Goal: Transaction & Acquisition: Purchase product/service

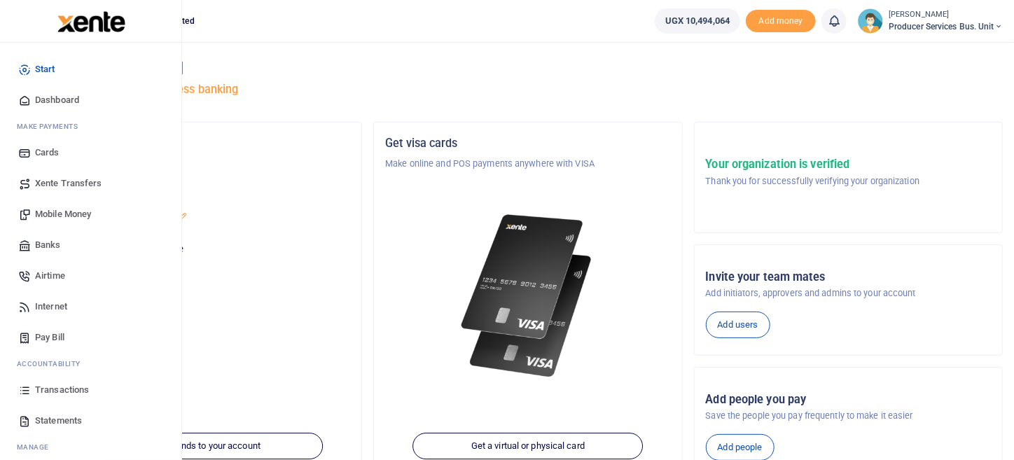
click at [47, 390] on span "Transactions" at bounding box center [62, 390] width 54 height 14
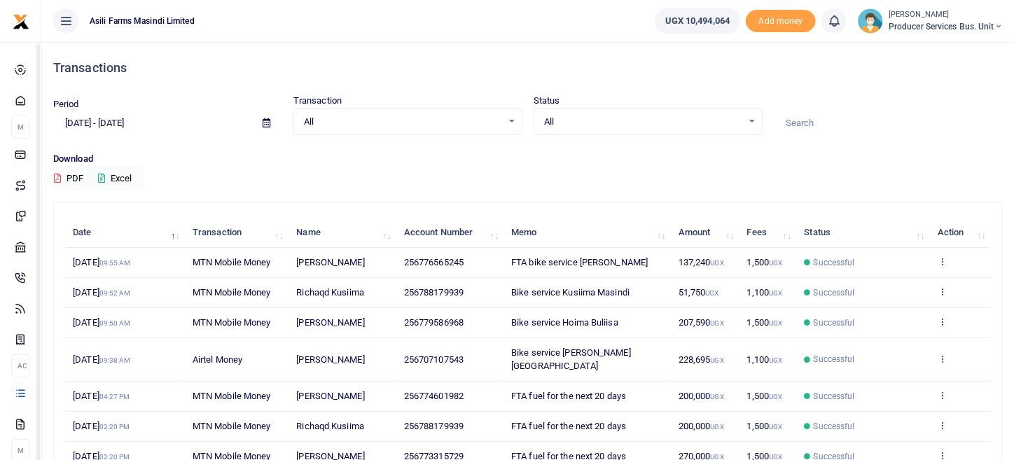
click at [452, 43] on body "Start Dashboard M ake Payments Cards Xente Transfers Mobile Money Banks Airtime…" at bounding box center [507, 328] width 1014 height 657
click at [424, 6] on ul "Asili Farms Masindi Limited" at bounding box center [342, 21] width 601 height 42
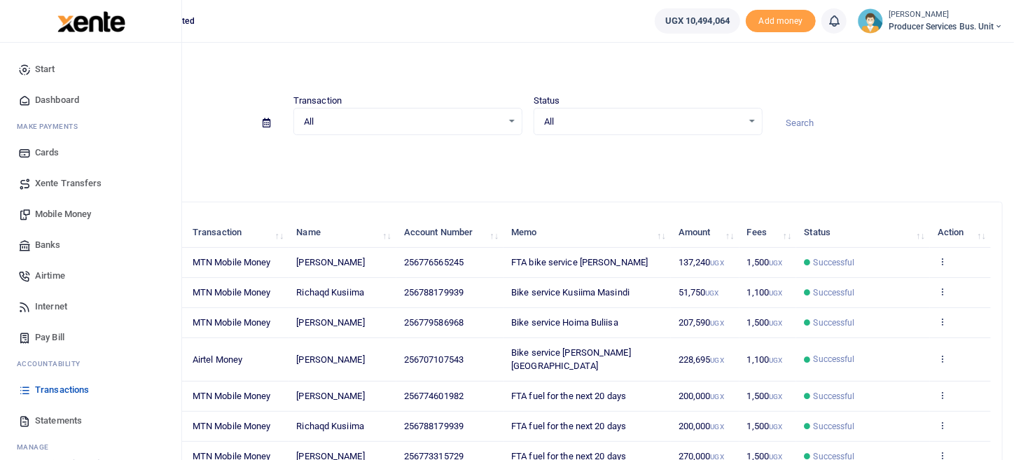
click at [61, 212] on span "Mobile Money" at bounding box center [63, 214] width 56 height 14
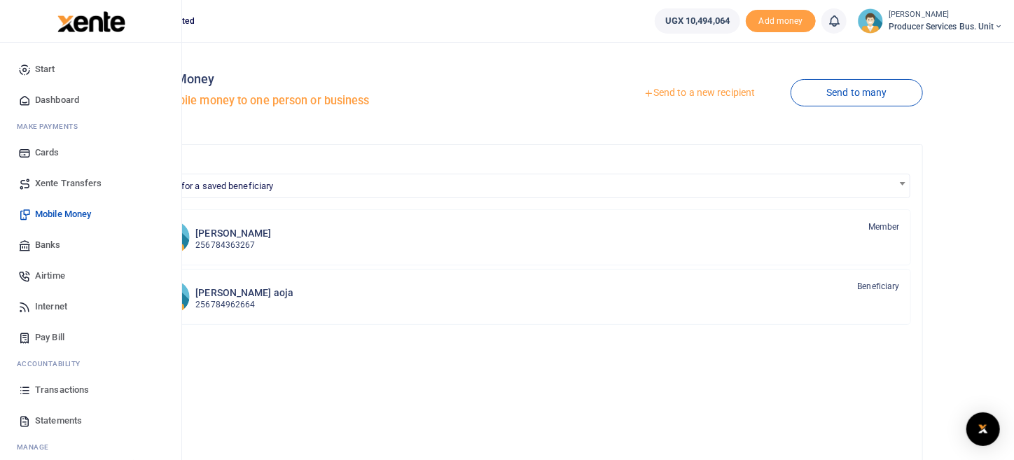
click at [96, 180] on span "Xente Transfers" at bounding box center [68, 183] width 67 height 14
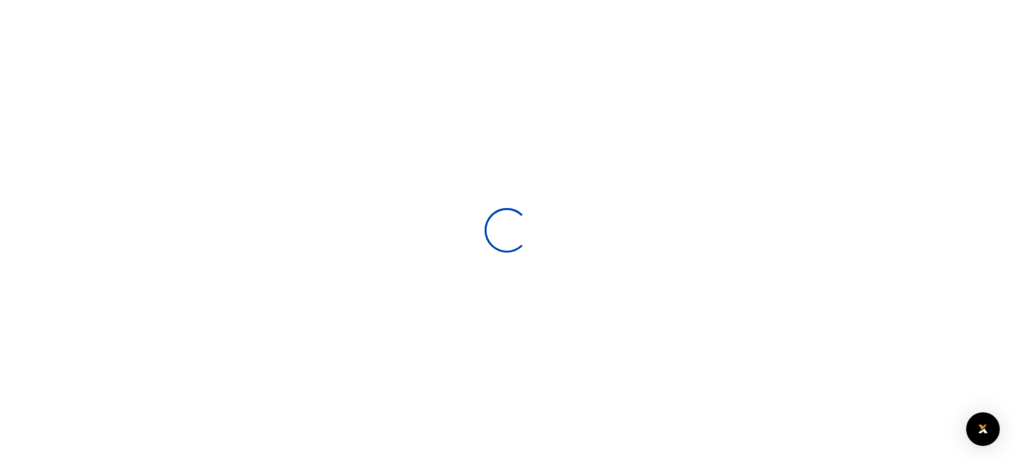
select select
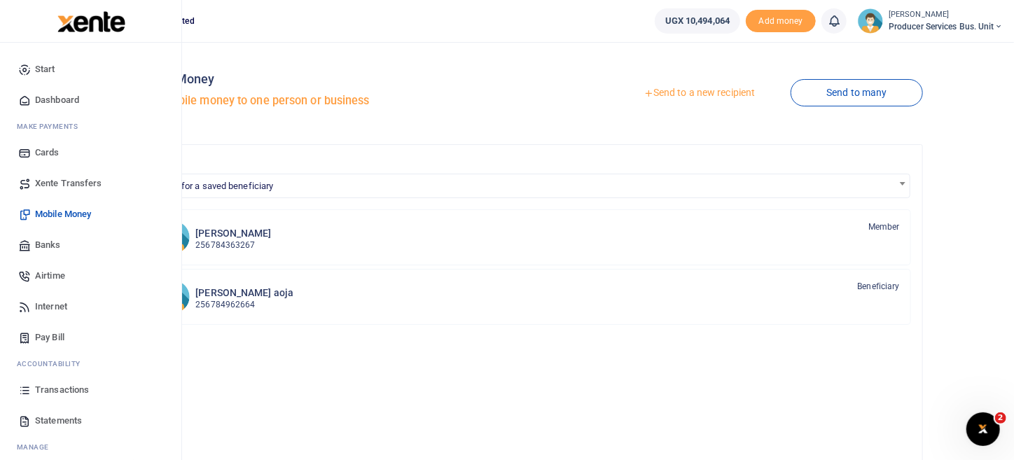
click at [56, 245] on span "Banks" at bounding box center [48, 245] width 26 height 14
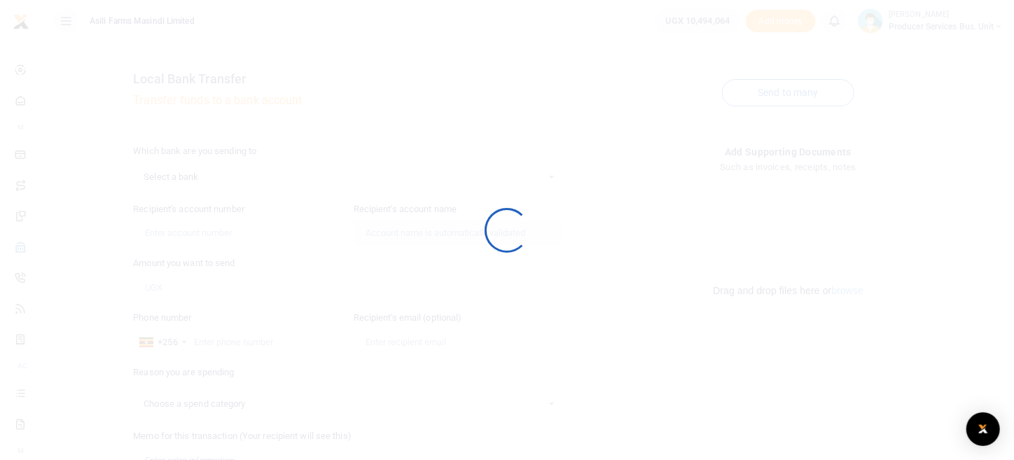
select select
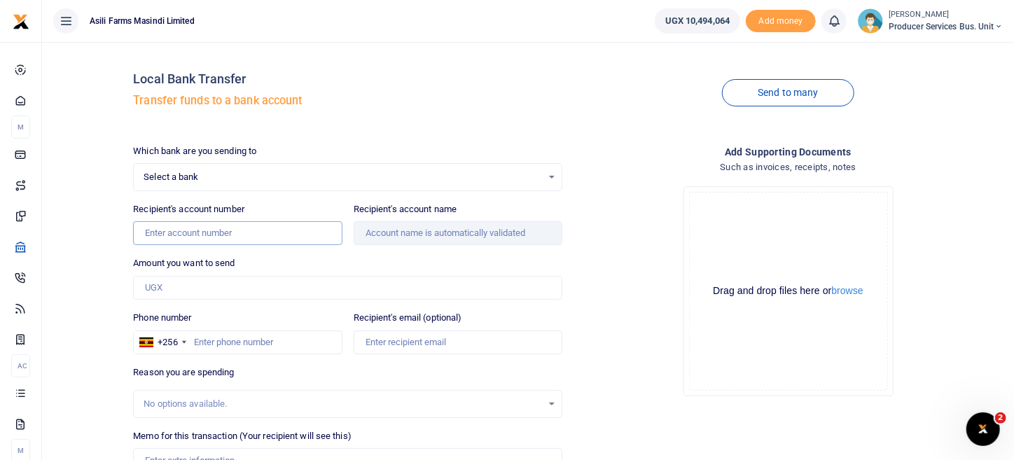
drag, startPoint x: 259, startPoint y: 243, endPoint x: 282, endPoint y: 233, distance: 25.1
click at [260, 243] on input "Recipient's account number" at bounding box center [237, 233] width 209 height 24
click at [621, 190] on div "Drop your files here Drag and drop files here or browse Powered by Uppy" at bounding box center [787, 291] width 429 height 232
click at [188, 229] on input "Recipient's account number" at bounding box center [237, 233] width 209 height 24
click at [137, 403] on div "No options available." at bounding box center [348, 403] width 428 height 15
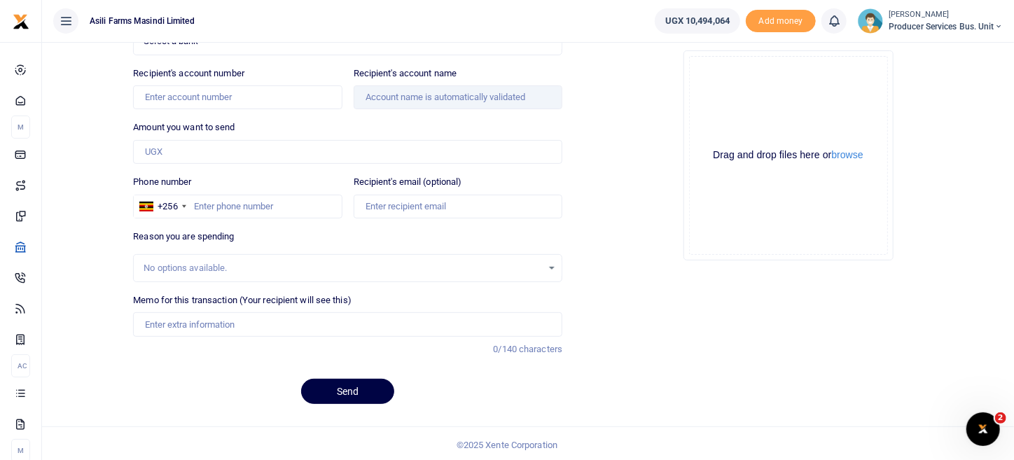
scroll to position [66, 0]
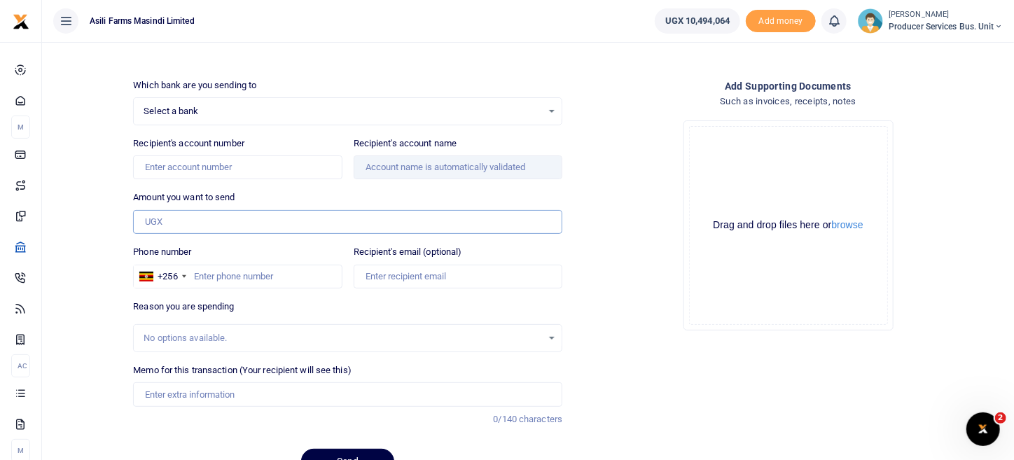
click at [184, 222] on input "Amount you want to send" at bounding box center [347, 222] width 429 height 24
paste input "08637280007"
drag, startPoint x: 227, startPoint y: 222, endPoint x: 132, endPoint y: 226, distance: 95.3
click at [132, 226] on div "Amount you want to send 8,637,280,007 Amount is required." at bounding box center [347, 211] width 440 height 43
type input "8,637,280,007"
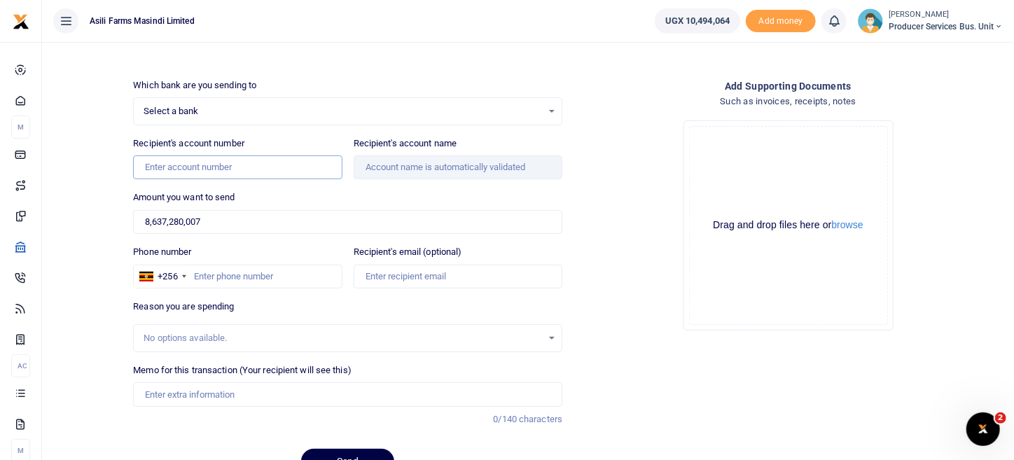
click at [235, 166] on input "Recipient's account number" at bounding box center [237, 167] width 209 height 24
paste input "8,637,280,007"
click at [186, 163] on input "8,637,280,007" at bounding box center [237, 167] width 209 height 24
click at [170, 169] on input "8,637,280007" at bounding box center [237, 167] width 209 height 24
click at [152, 167] on input "8,637280007" at bounding box center [237, 167] width 209 height 24
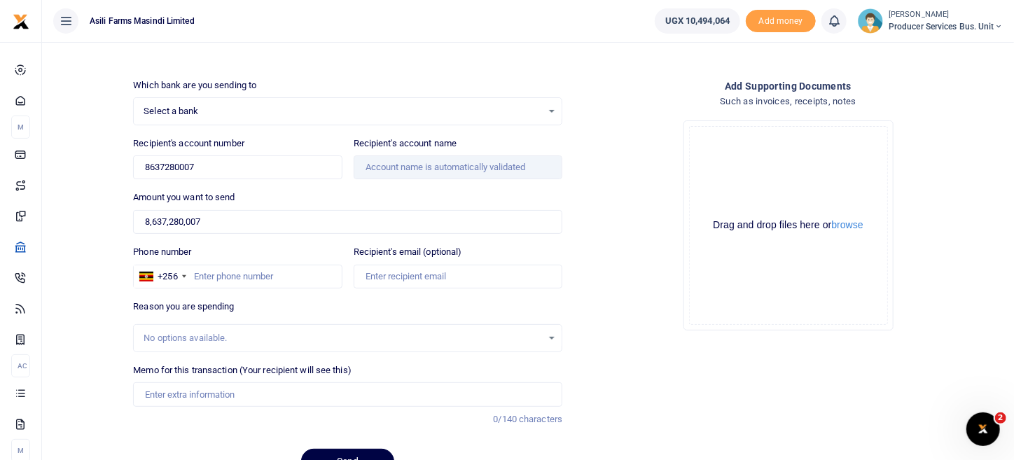
click at [622, 216] on div "Drop your files here Drag and drop files here or browse Powered by Uppy" at bounding box center [787, 225] width 429 height 232
click at [461, 167] on input "Recipient's account name" at bounding box center [458, 167] width 209 height 24
click at [213, 164] on input "8637280007" at bounding box center [237, 167] width 209 height 24
drag, startPoint x: 255, startPoint y: 174, endPoint x: 243, endPoint y: 174, distance: 11.9
click at [256, 174] on input "8637280007" at bounding box center [237, 167] width 209 height 24
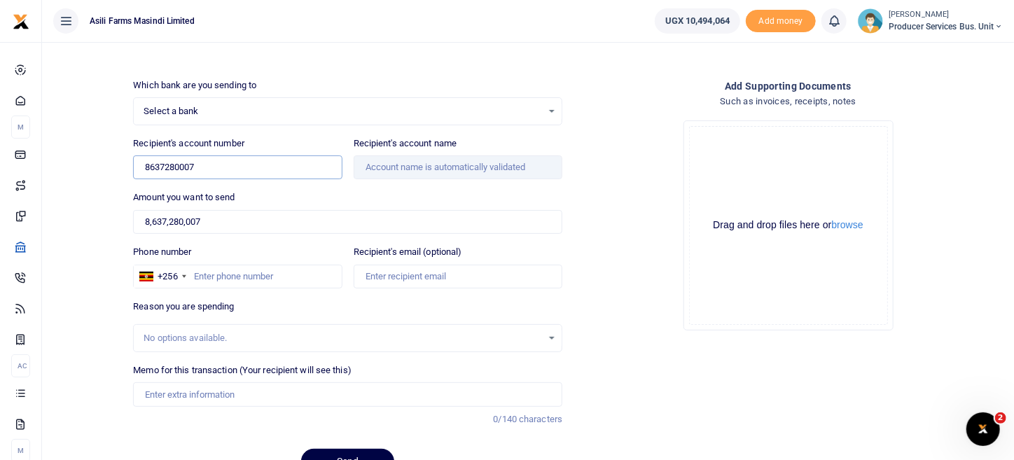
click at [144, 165] on input "8637280007" at bounding box center [237, 167] width 209 height 24
click at [585, 131] on div "Drop your files here Drag and drop files here or browse Powered by Uppy" at bounding box center [787, 225] width 429 height 232
click at [596, 166] on div "Drop your files here Drag and drop files here or browse Powered by Uppy" at bounding box center [787, 225] width 429 height 232
drag, startPoint x: 617, startPoint y: 128, endPoint x: 622, endPoint y: 122, distance: 8.0
click at [622, 122] on div "Drop your files here Drag and drop files here or browse Powered by Uppy" at bounding box center [787, 225] width 429 height 232
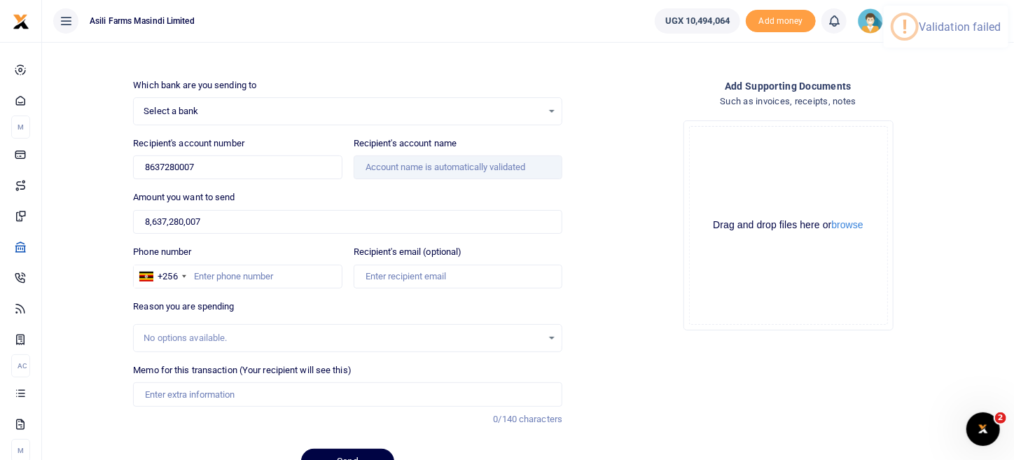
click at [609, 90] on h4 "Add supporting Documents" at bounding box center [787, 85] width 429 height 15
drag, startPoint x: 197, startPoint y: 169, endPoint x: 94, endPoint y: 177, distance: 104.0
click at [94, 179] on div "Local Bank Transfer Transfer funds to a bank account Send to many Which bank ar…" at bounding box center [528, 236] width 961 height 498
paste input "0"
type input "08637280007"
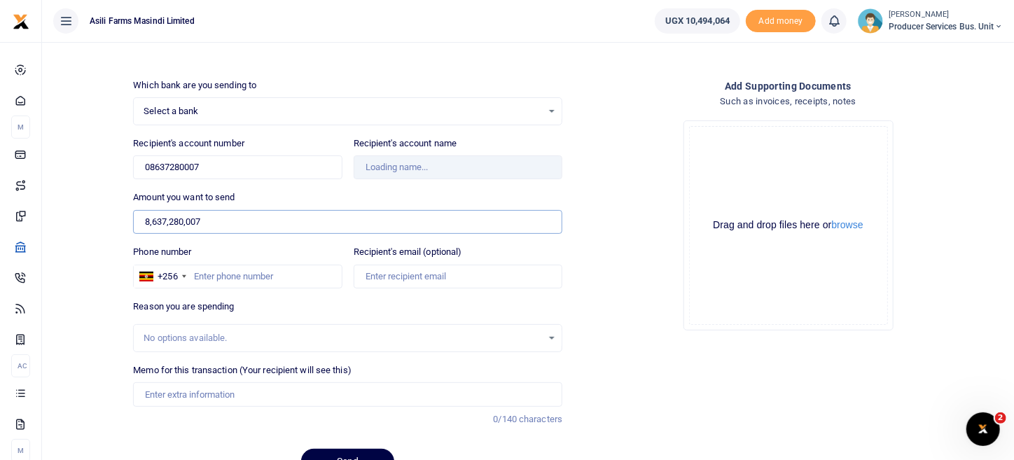
drag, startPoint x: 210, startPoint y: 218, endPoint x: 124, endPoint y: 214, distance: 86.2
click at [135, 223] on input "8,637,280,007" at bounding box center [347, 222] width 429 height 24
click at [230, 160] on input "08637280007" at bounding box center [237, 167] width 209 height 24
click at [242, 162] on input "08637280007" at bounding box center [237, 167] width 209 height 24
drag, startPoint x: 204, startPoint y: 164, endPoint x: 64, endPoint y: 151, distance: 140.0
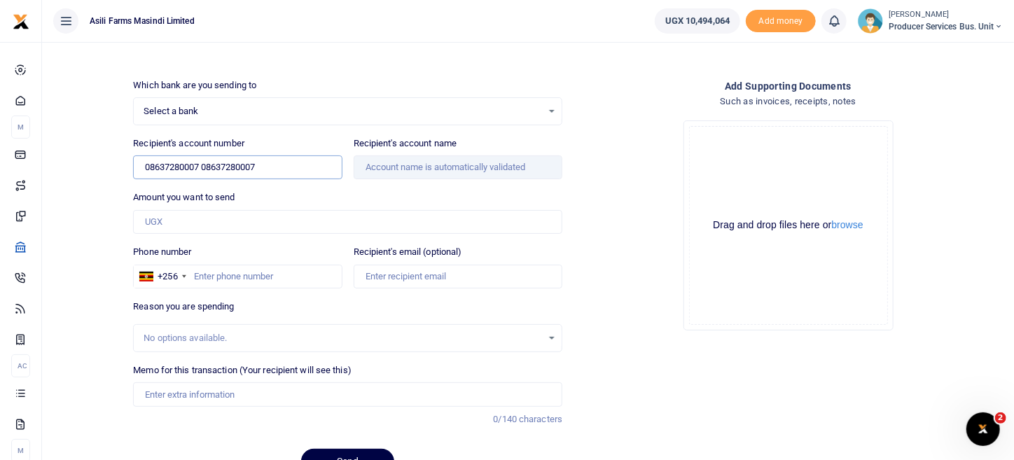
click at [68, 151] on div "Local Bank Transfer Transfer funds to a bank account Send to many Which bank ar…" at bounding box center [528, 236] width 961 height 498
click at [146, 162] on input "08637280007" at bounding box center [237, 167] width 209 height 24
click at [148, 162] on input "08637280007" at bounding box center [237, 167] width 209 height 24
type input "08637280007"
click at [553, 104] on div "Select a bank Select an option..." at bounding box center [348, 111] width 428 height 15
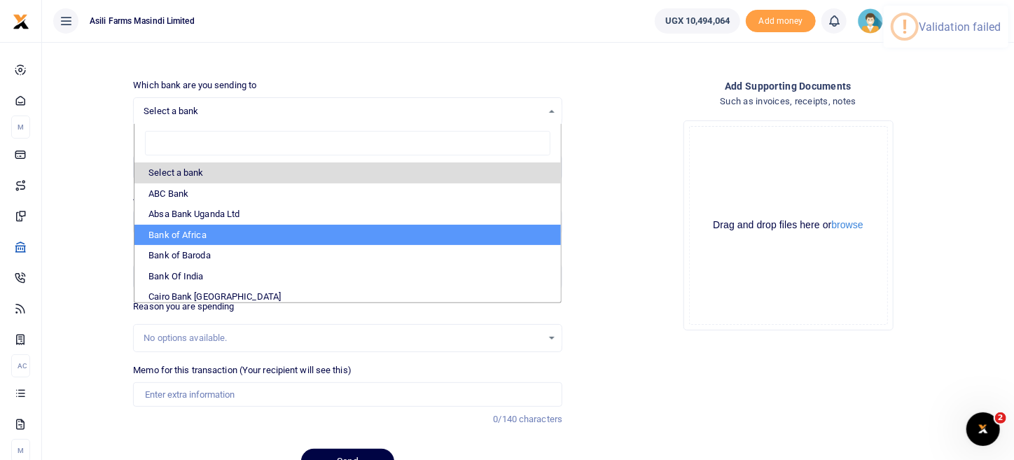
click at [262, 238] on li "Bank of Africa" at bounding box center [347, 235] width 426 height 21
select select "BOAU"
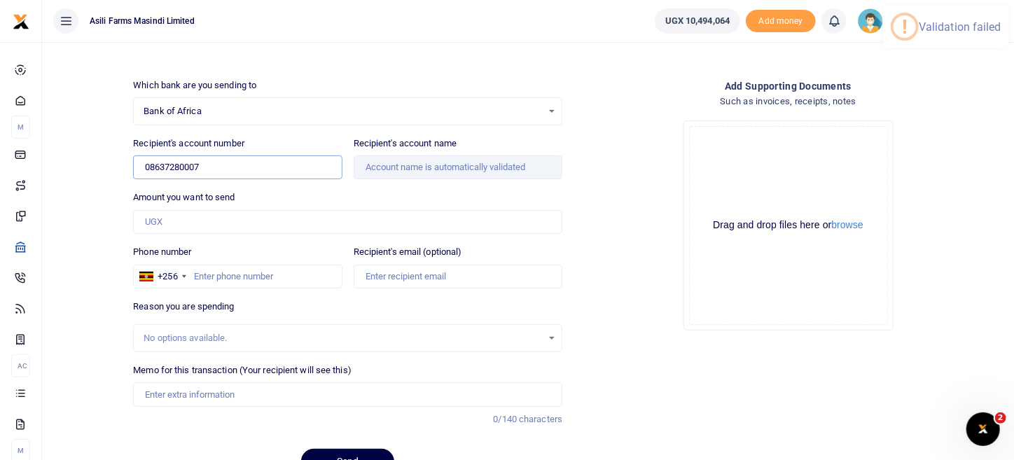
click at [286, 170] on input "08637280007" at bounding box center [237, 167] width 209 height 24
click at [140, 167] on input "08637280007" at bounding box center [237, 167] width 209 height 24
drag, startPoint x: 262, startPoint y: 169, endPoint x: 103, endPoint y: 179, distance: 159.3
click at [103, 179] on div "Local Bank Transfer Transfer funds to a bank account Send to many Which bank ar…" at bounding box center [528, 236] width 961 height 498
click at [151, 164] on input "Recipient's account number" at bounding box center [237, 167] width 209 height 24
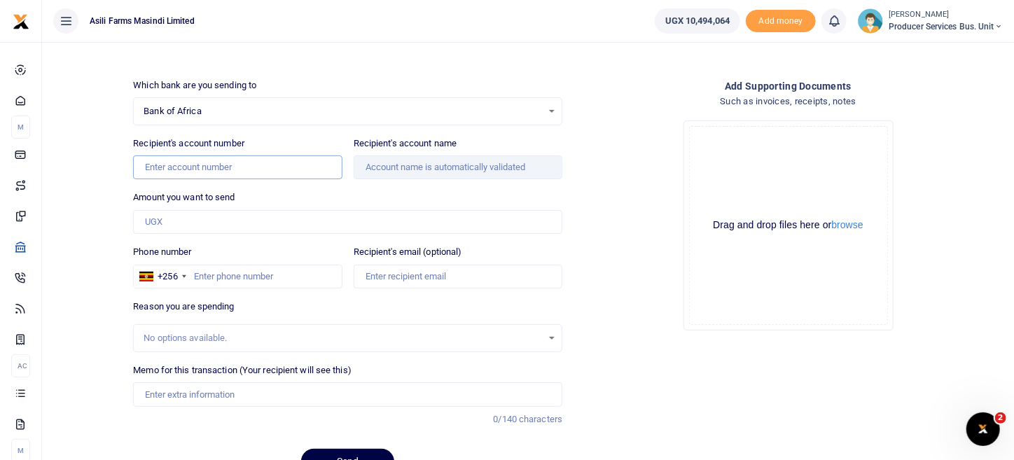
paste input "08637280007"
type input "08637280007"
click at [280, 165] on input "08637280007" at bounding box center [237, 167] width 209 height 24
click at [146, 163] on input "08637280007" at bounding box center [237, 167] width 209 height 24
click at [419, 166] on input "Recipient's account name" at bounding box center [458, 167] width 209 height 24
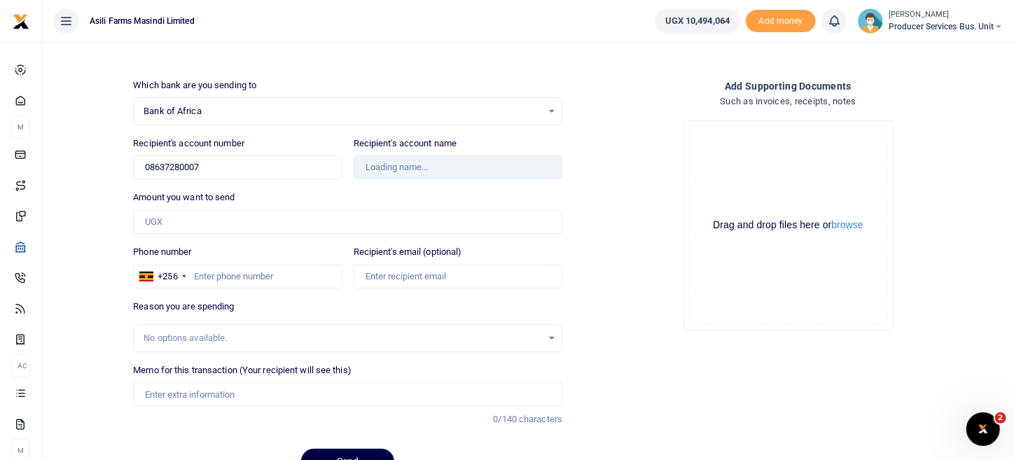
type input "Gitta Desmond"
click at [175, 331] on div "No options available." at bounding box center [343, 338] width 398 height 14
click at [176, 341] on div "No options available." at bounding box center [343, 338] width 398 height 14
click at [192, 227] on input "Amount you want to send" at bounding box center [347, 222] width 429 height 24
click at [227, 265] on input "Phone number" at bounding box center [237, 277] width 209 height 24
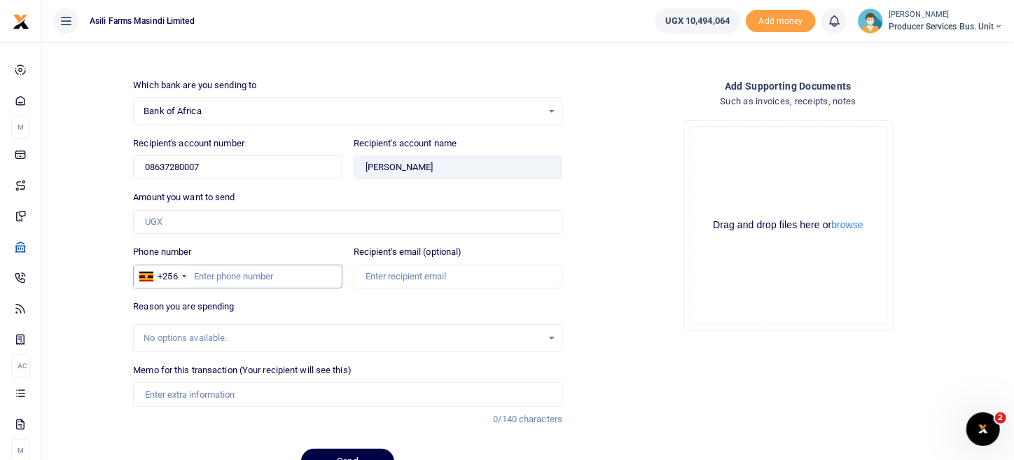
paste input "0780793049"
type input "0780793049"
click at [597, 297] on div "Drop your files here Drag and drop files here or browse Powered by Uppy" at bounding box center [787, 225] width 429 height 232
click at [204, 224] on input "Amount you want to send" at bounding box center [347, 222] width 429 height 24
drag, startPoint x: 669, startPoint y: 316, endPoint x: 473, endPoint y: 295, distance: 197.9
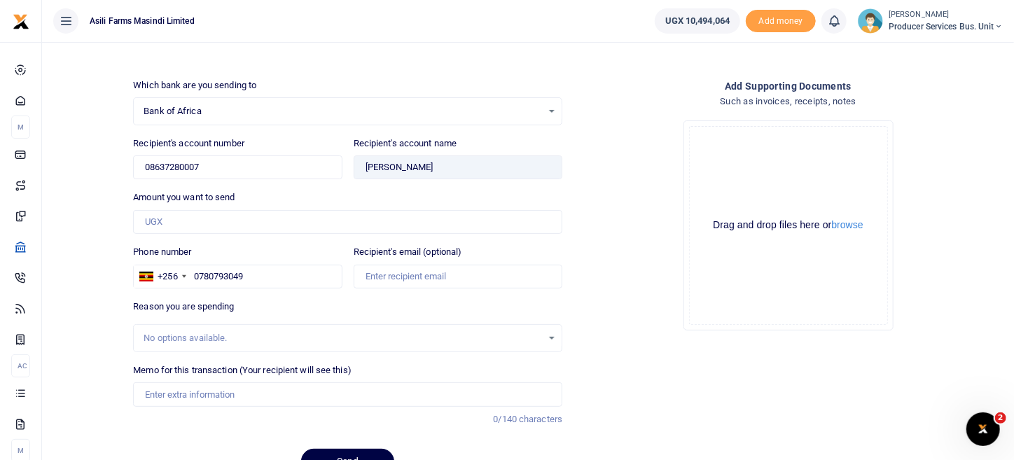
click at [670, 316] on div "Drop your files here Drag and drop files here or browse Powered by Uppy" at bounding box center [787, 225] width 429 height 232
drag, startPoint x: 167, startPoint y: 226, endPoint x: 175, endPoint y: 220, distance: 10.0
click at [174, 220] on input "Amount you want to send" at bounding box center [347, 222] width 429 height 24
click at [227, 225] on input "Amount you want to send" at bounding box center [347, 222] width 429 height 24
type input "6,225,613"
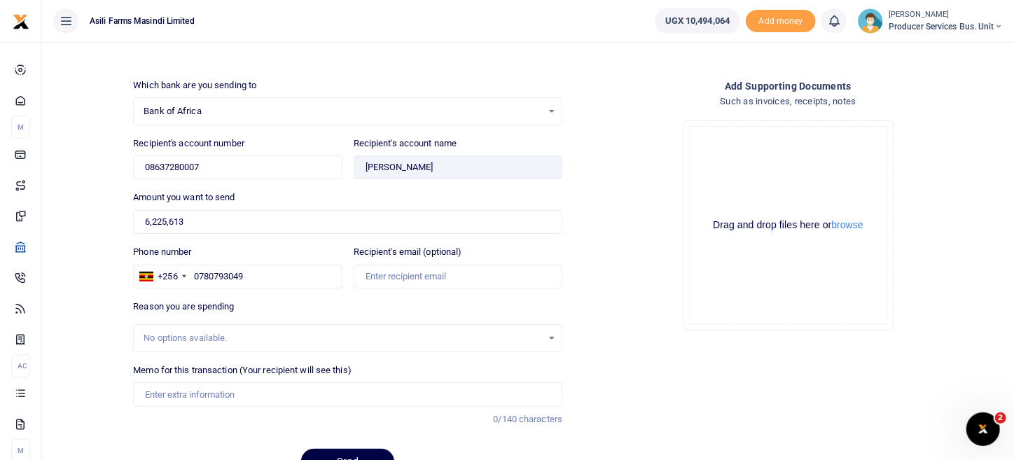
click at [627, 300] on div "Drop your files here Drag and drop files here or browse Powered by Uppy" at bounding box center [787, 225] width 429 height 232
click at [860, 230] on button "browse" at bounding box center [848, 225] width 32 height 11
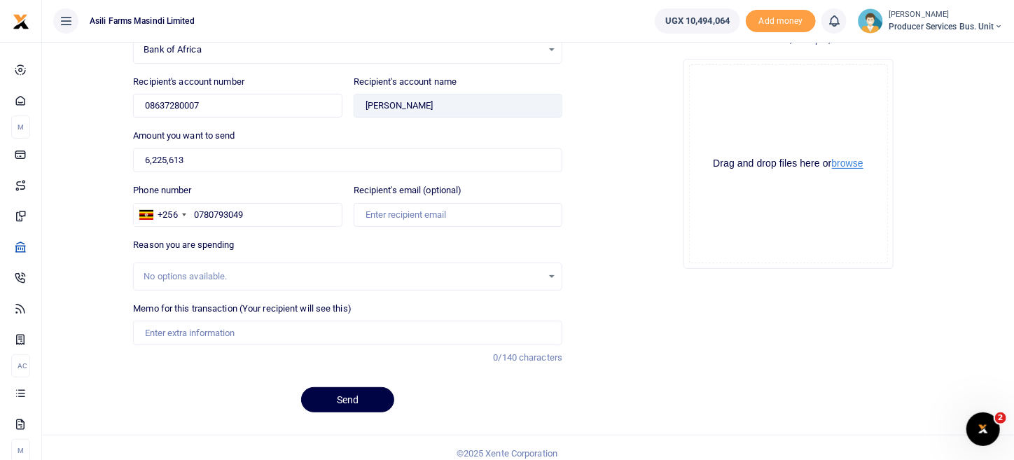
scroll to position [136, 0]
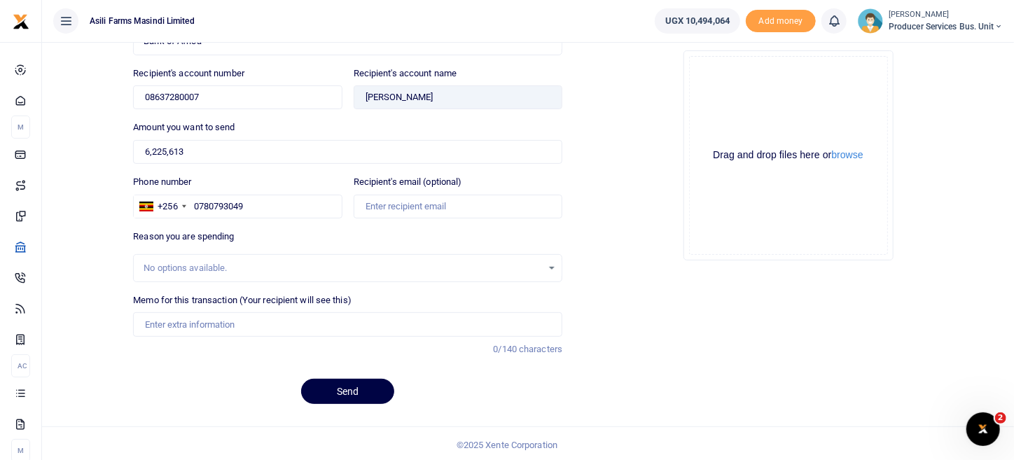
click at [271, 261] on div "No options available." at bounding box center [343, 268] width 398 height 14
click at [552, 267] on div "No options available." at bounding box center [348, 267] width 428 height 15
drag, startPoint x: 634, startPoint y: 269, endPoint x: 613, endPoint y: 270, distance: 21.1
click at [634, 270] on div "Drop your files here Drag and drop files here or browse Powered by Uppy" at bounding box center [787, 155] width 429 height 232
click at [239, 264] on div "No options available." at bounding box center [343, 268] width 398 height 14
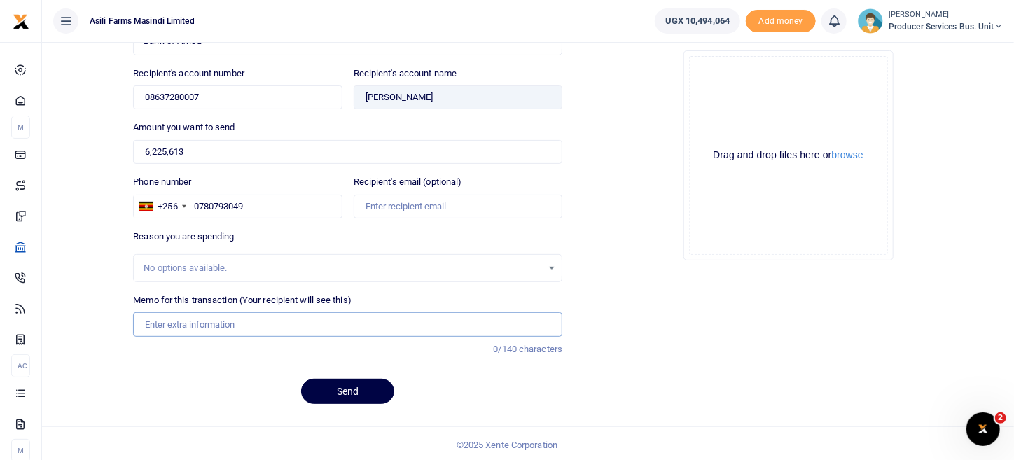
click at [192, 317] on input "Memo for this transaction (Your recipient will see this)" at bounding box center [347, 324] width 429 height 24
click at [196, 350] on div "Memo for this transaction (Your recipient will see this) Reason is required. 0/…" at bounding box center [347, 330] width 440 height 75
click at [197, 315] on input "Memo for this transaction (Your recipient will see this)" at bounding box center [347, 324] width 429 height 24
click at [167, 263] on div "No options available." at bounding box center [343, 268] width 398 height 14
click at [172, 274] on div "No options available." at bounding box center [347, 268] width 429 height 28
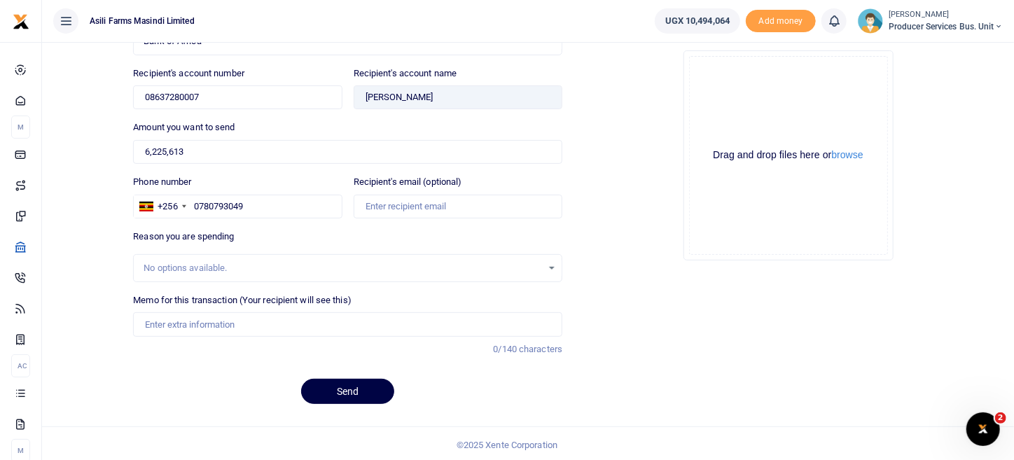
click at [197, 263] on div "No options available." at bounding box center [343, 268] width 398 height 14
drag, startPoint x: 263, startPoint y: 267, endPoint x: 106, endPoint y: 270, distance: 156.2
click at [92, 276] on div "Local Bank Transfer Transfer funds to a bank account Send to many Which bank ar…" at bounding box center [528, 166] width 961 height 498
click at [551, 265] on div "No options available." at bounding box center [348, 267] width 428 height 15
click at [554, 267] on div "No options available." at bounding box center [348, 267] width 428 height 15
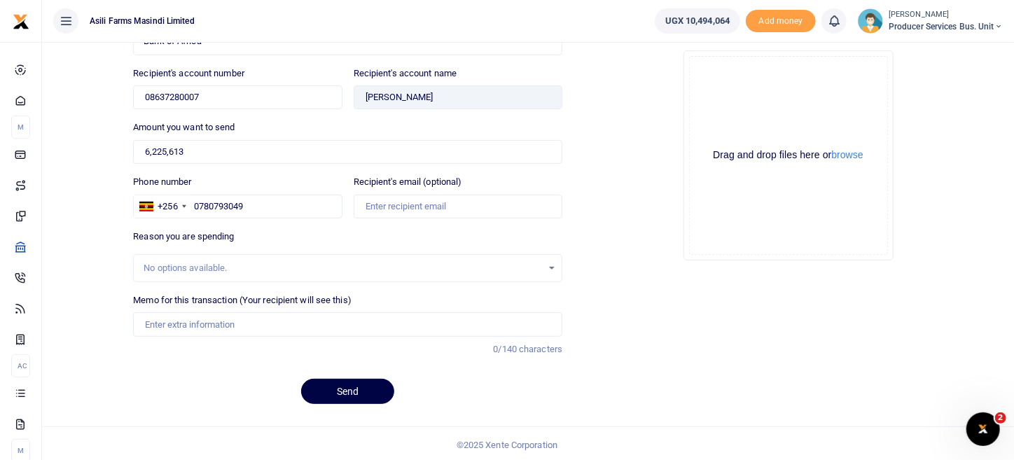
drag, startPoint x: 611, startPoint y: 267, endPoint x: 466, endPoint y: 263, distance: 145.7
click at [606, 269] on div "Drop your files here Drag and drop files here or browse Powered by Uppy" at bounding box center [787, 155] width 429 height 232
click at [188, 314] on input "Memo for this transaction (Your recipient will see this)" at bounding box center [347, 324] width 429 height 24
click at [645, 326] on div "Add supporting Documents Such as invoices, receipts, notes Drop your files here…" at bounding box center [788, 212] width 440 height 408
click at [314, 323] on input "Transportation of Inputs" at bounding box center [347, 324] width 429 height 24
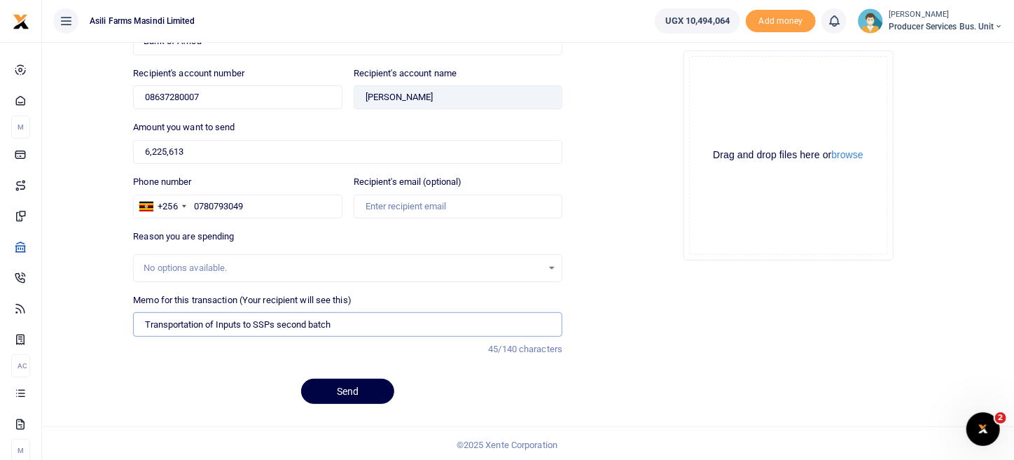
type input "Transportation of Inputs to SSPs second batch"
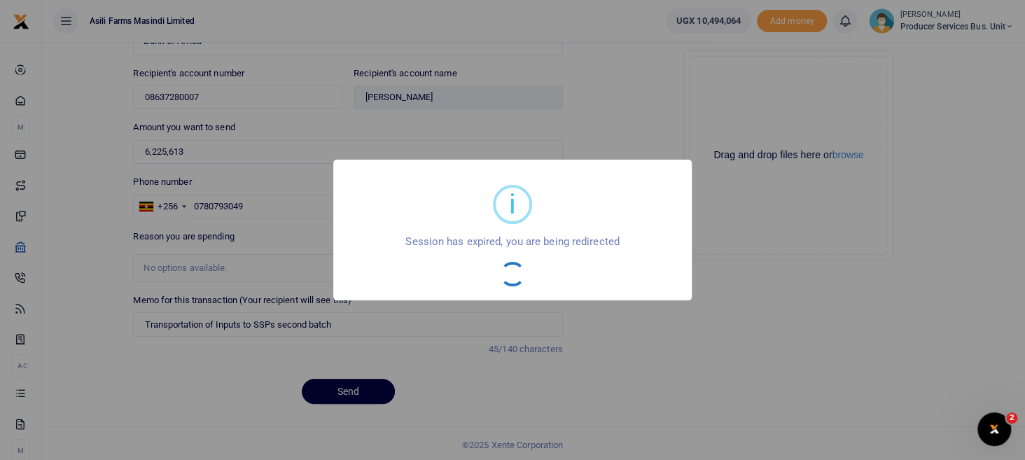
click at [822, 220] on div "i × Session has expired, you are being redirected OK No Cancel" at bounding box center [512, 230] width 1025 height 460
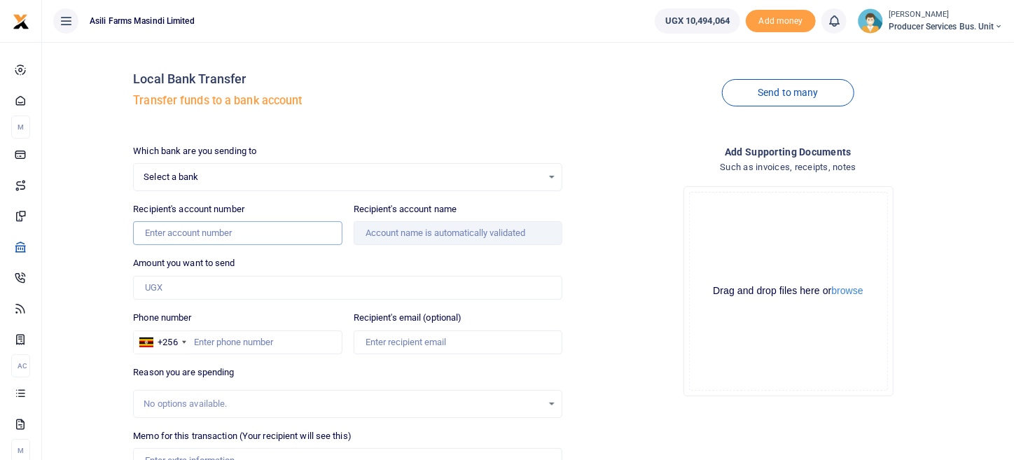
drag, startPoint x: 207, startPoint y: 231, endPoint x: 218, endPoint y: 223, distance: 13.4
click at [207, 231] on input "Recipient's account number" at bounding box center [237, 233] width 209 height 24
click at [559, 179] on div "Select a bank Select an option..." at bounding box center [348, 176] width 428 height 15
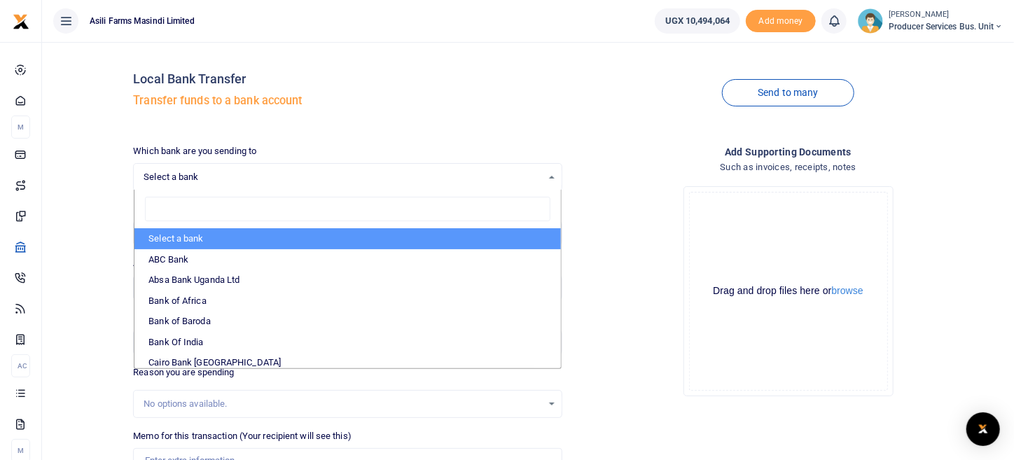
click at [555, 179] on div "Select a bank Select an option..." at bounding box center [348, 176] width 428 height 15
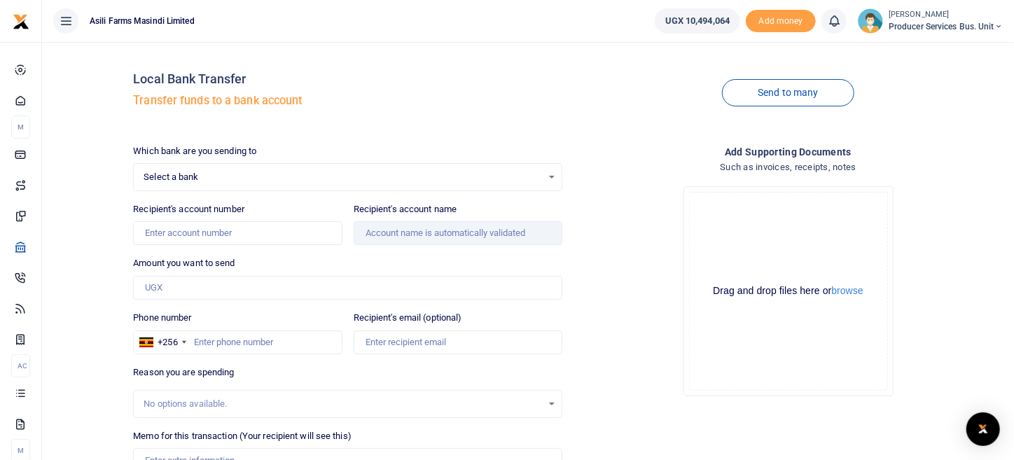
click at [549, 180] on div "Select a bank Select an option..." at bounding box center [348, 176] width 428 height 15
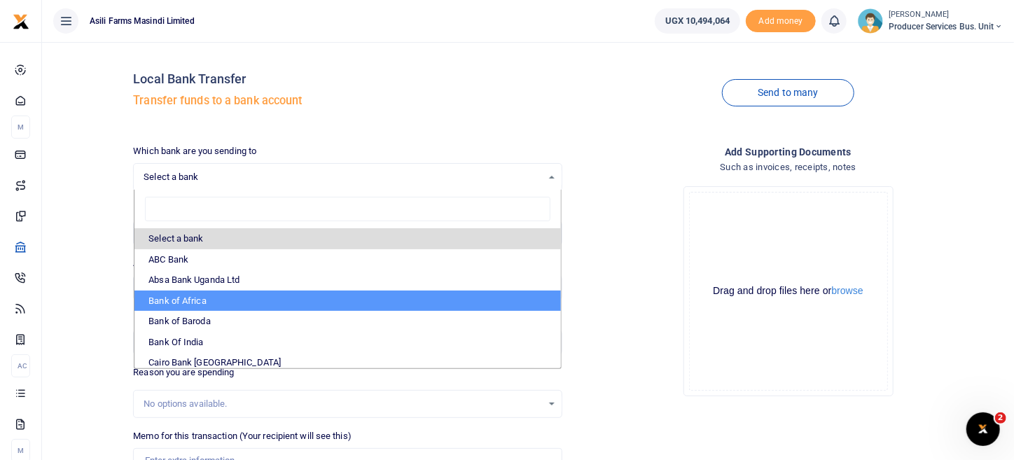
click at [238, 299] on li "Bank of Africa" at bounding box center [347, 301] width 426 height 21
select select "BOAU"
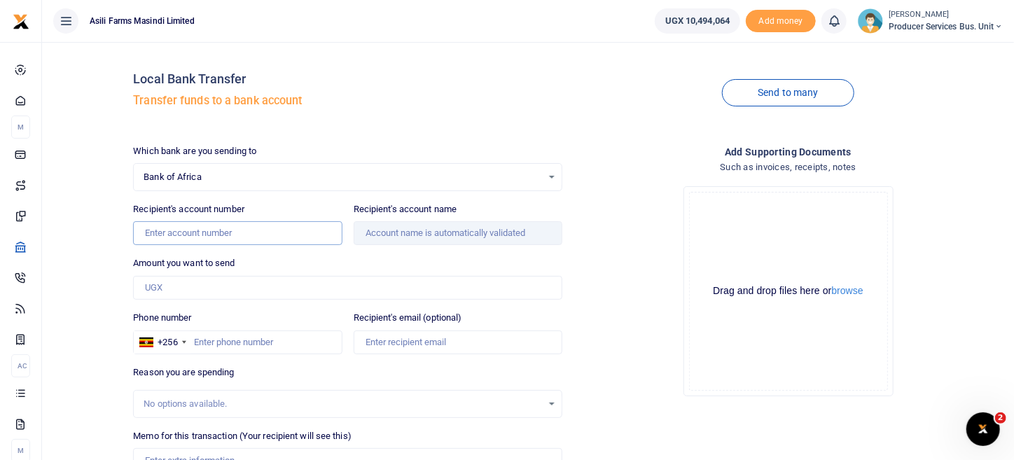
click at [257, 232] on input "Recipient's account number" at bounding box center [237, 233] width 209 height 24
click at [218, 227] on input "Recipient's account number" at bounding box center [237, 233] width 209 height 24
paste input "0780793049"
drag, startPoint x: 197, startPoint y: 227, endPoint x: 144, endPoint y: 222, distance: 53.4
click at [144, 222] on input "0780793049" at bounding box center [237, 233] width 209 height 24
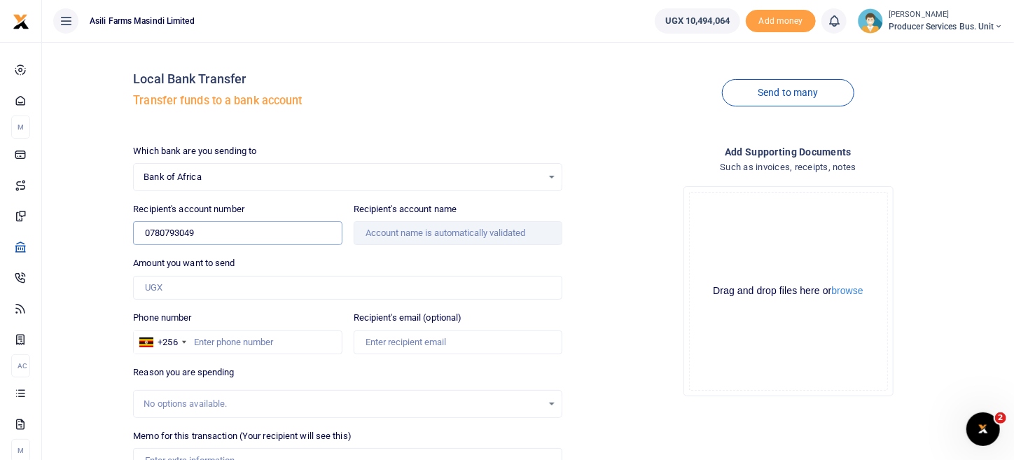
type input "0780793049"
click at [207, 337] on input "Phone number" at bounding box center [237, 342] width 209 height 24
paste input "0780793049"
type input "0780793049"
drag, startPoint x: 179, startPoint y: 224, endPoint x: 69, endPoint y: 222, distance: 109.9
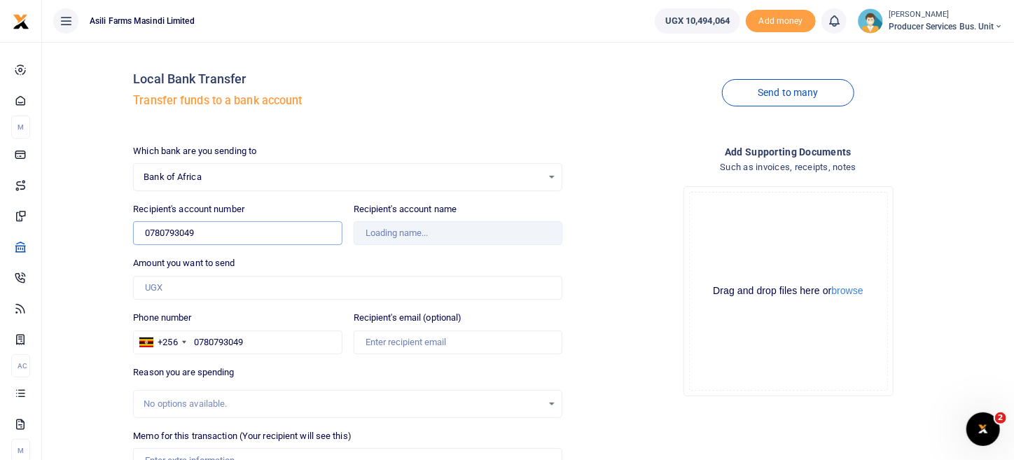
click at [71, 223] on div "Local Bank Transfer Transfer funds to a bank account Send to many Which bank ar…" at bounding box center [528, 302] width 961 height 498
click at [195, 232] on input "Recipient's account number" at bounding box center [237, 233] width 209 height 24
paste input "08637280007"
type input "08637280007"
click at [585, 349] on div "Drop your files here Drag and drop files here or browse Powered by Uppy" at bounding box center [787, 291] width 429 height 232
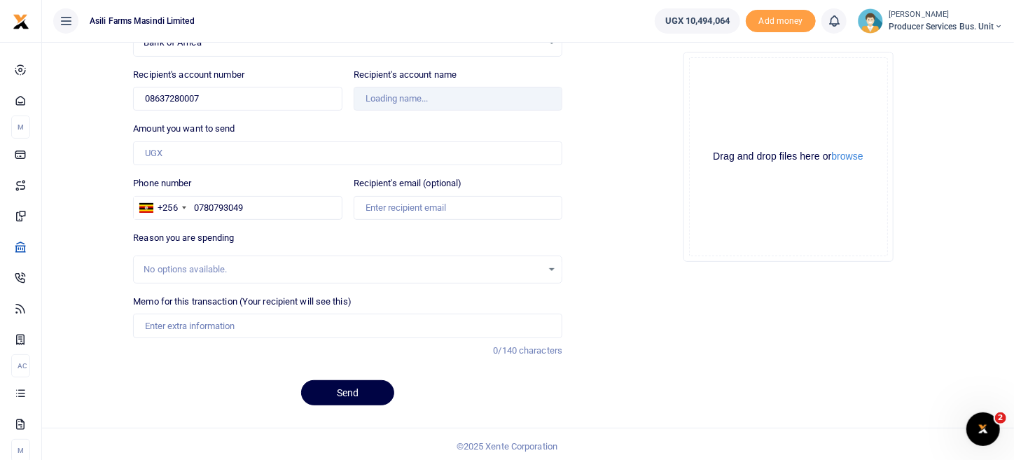
scroll to position [136, 0]
click at [183, 254] on div "No options available." at bounding box center [347, 268] width 429 height 28
click at [181, 265] on div "No options available." at bounding box center [343, 268] width 398 height 14
click at [199, 141] on input "Amount you want to send" at bounding box center [347, 152] width 429 height 24
type input "6"
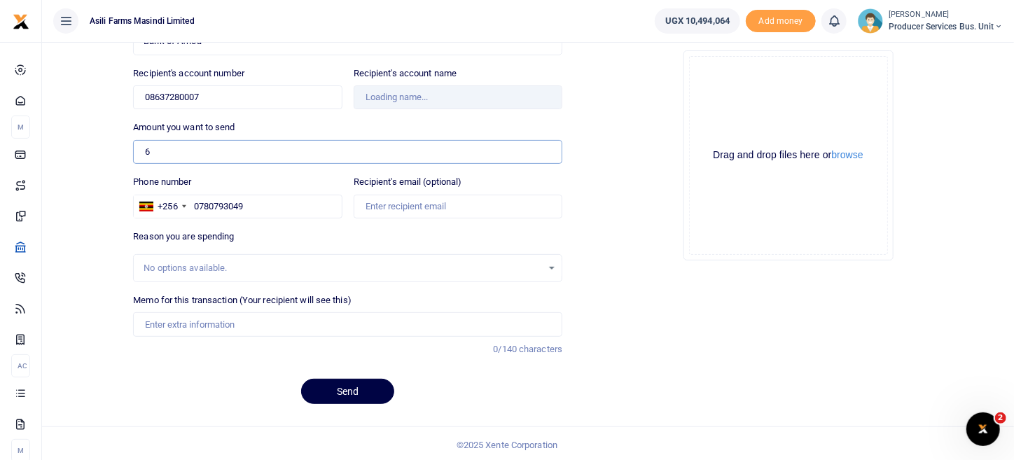
type input "Gitta Desmond"
type input "6,225,613"
click at [743, 299] on div "Add supporting Documents Such as invoices, receipts, notes Drop your files here…" at bounding box center [788, 212] width 440 height 408
click at [169, 330] on input "Memo for this transaction (Your recipient will see this)" at bounding box center [347, 324] width 429 height 24
click at [854, 157] on button "browse" at bounding box center [848, 155] width 32 height 11
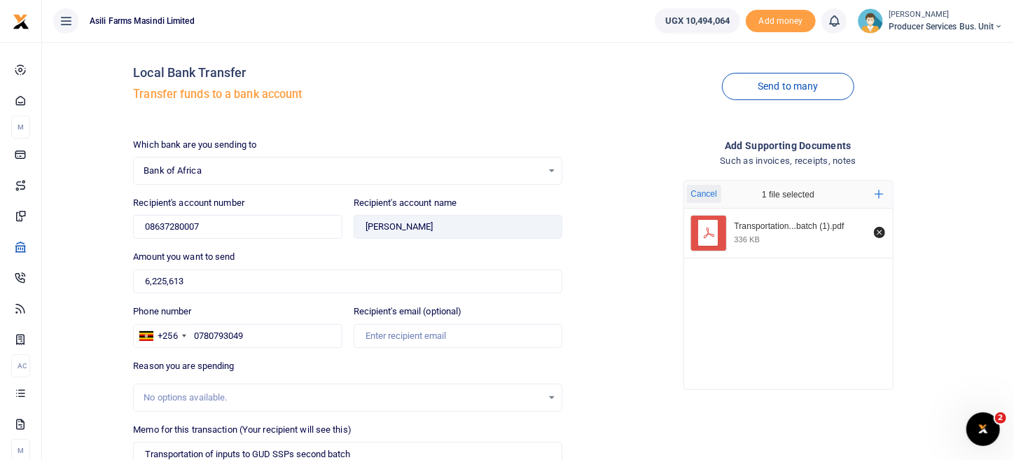
scroll to position [0, 0]
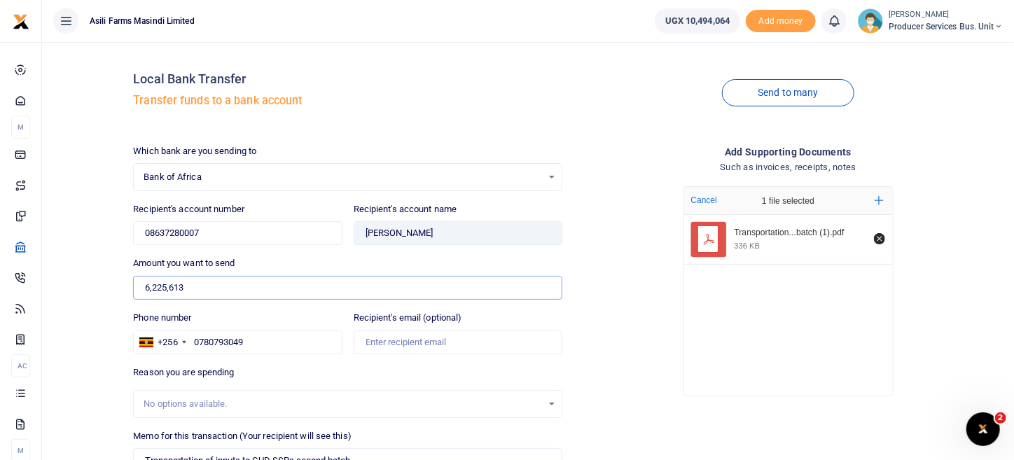
click at [195, 285] on input "6,225,613" at bounding box center [347, 288] width 429 height 24
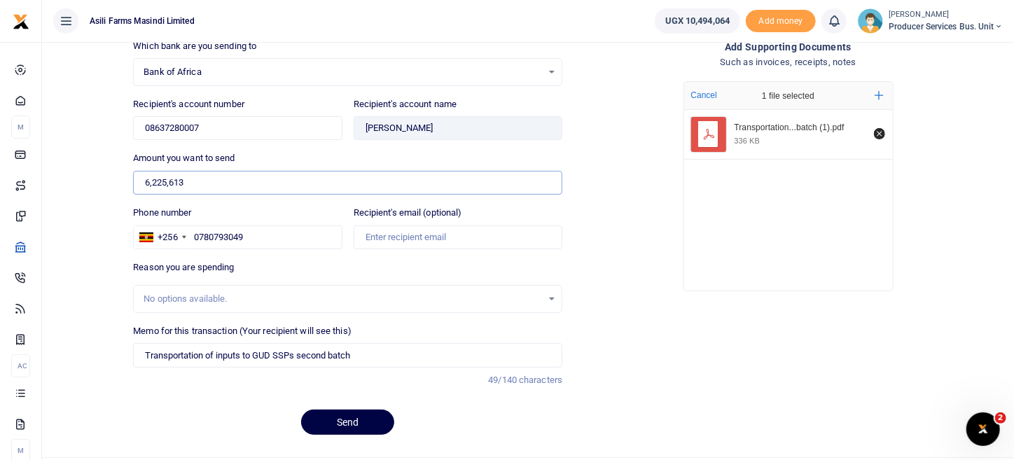
scroll to position [136, 0]
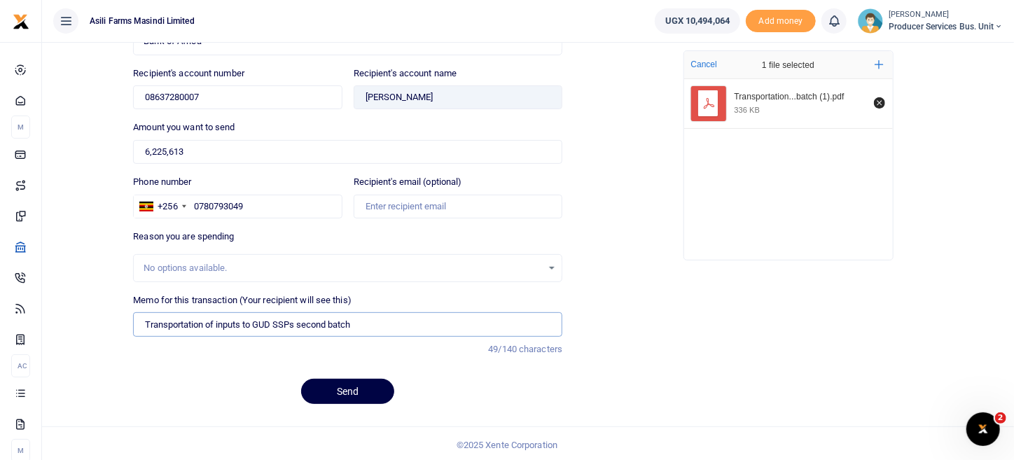
click at [359, 319] on input "Transportation of inputs to GUD SSPs second batch" at bounding box center [347, 324] width 429 height 24
type input "Transportation of inputs to GUD SSPs second batch"
click at [350, 394] on button "Send" at bounding box center [347, 391] width 93 height 25
click at [228, 85] on input "08637280007" at bounding box center [237, 97] width 209 height 24
click at [148, 101] on input "08637280007" at bounding box center [237, 97] width 209 height 24
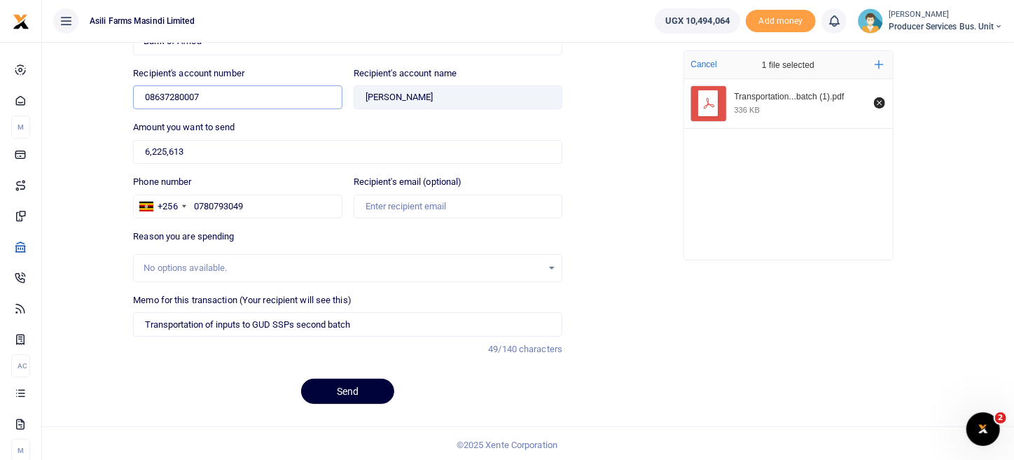
type input "08637280007"
click at [333, 390] on button "Send" at bounding box center [347, 391] width 93 height 25
click at [249, 208] on input "0780793049" at bounding box center [237, 207] width 209 height 24
click at [199, 204] on input "0780793049" at bounding box center [237, 207] width 209 height 24
click at [195, 204] on input "0780793049" at bounding box center [237, 207] width 209 height 24
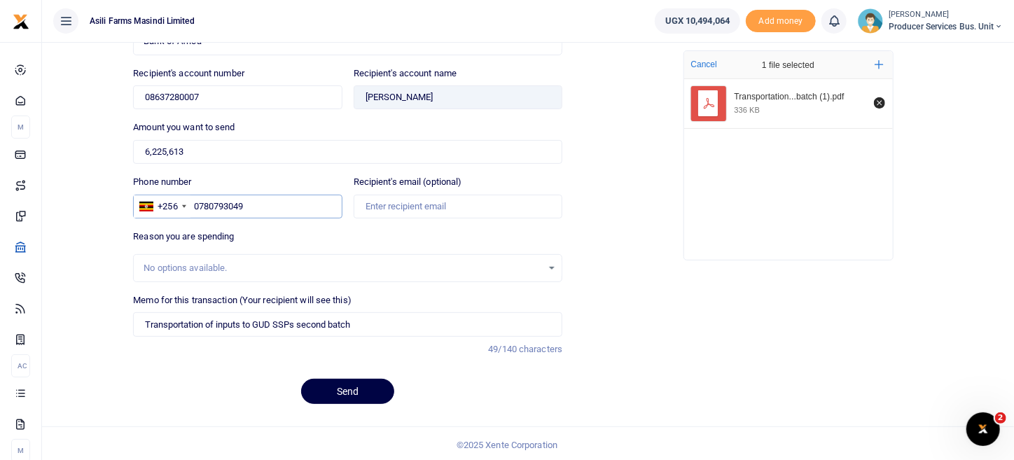
click at [195, 200] on input "0780793049" at bounding box center [237, 207] width 209 height 24
type input "0780793049"
click at [371, 394] on button "Send" at bounding box center [347, 391] width 93 height 25
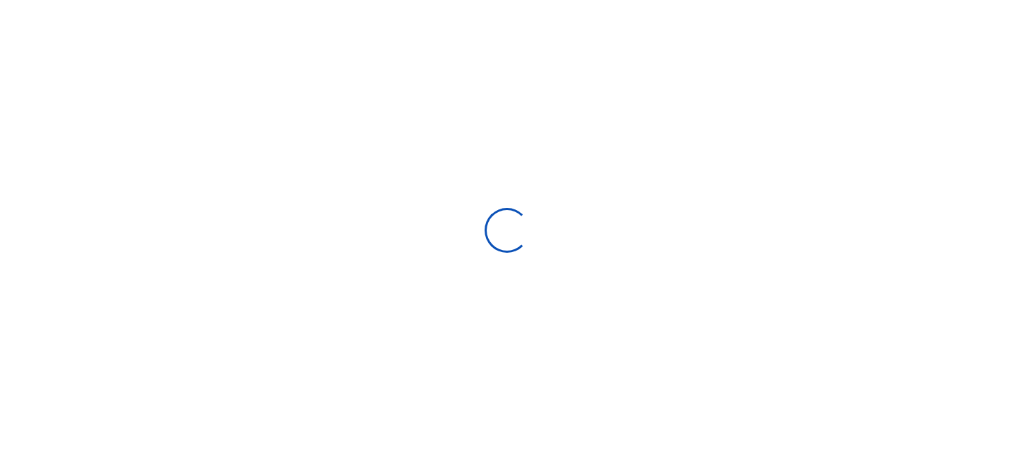
scroll to position [136, 0]
select select
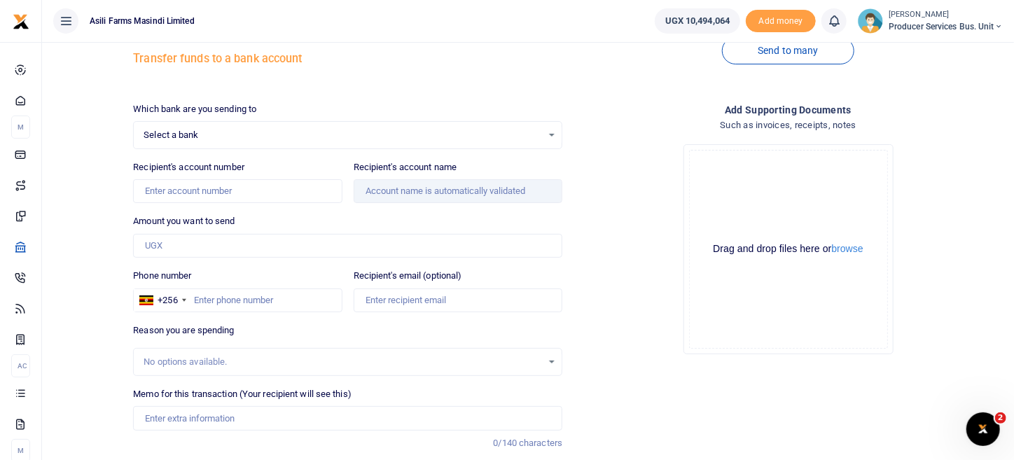
scroll to position [0, 0]
